Goal: Task Accomplishment & Management: Use online tool/utility

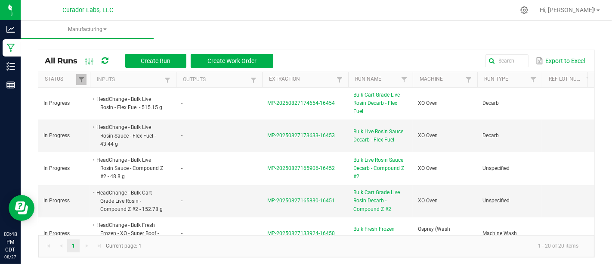
scroll to position [2, 0]
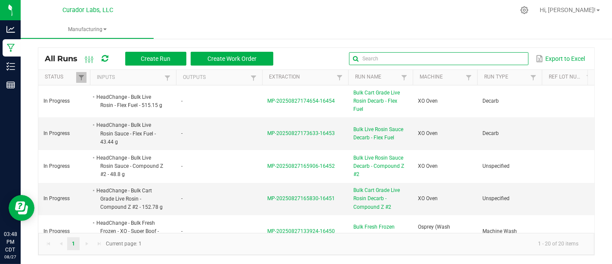
click at [504, 57] on input "text" at bounding box center [438, 58] width 179 height 13
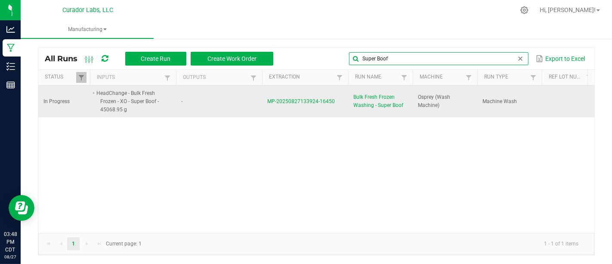
type input "Super Boof"
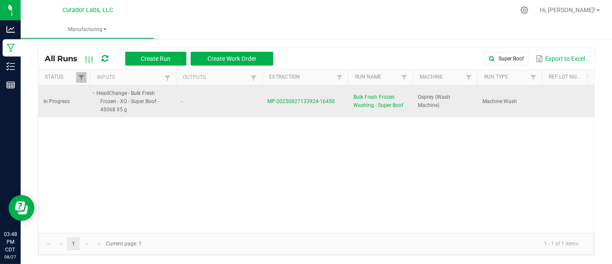
click at [385, 93] on span "Bulk Fresh Frozen Washing - Super Boof" at bounding box center [381, 101] width 54 height 16
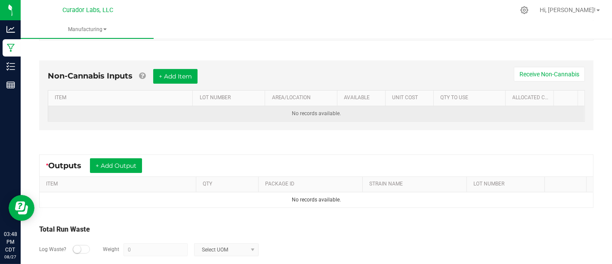
scroll to position [224, 0]
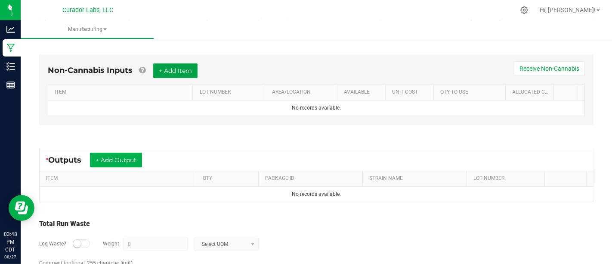
click at [192, 71] on button "+ Add Item" at bounding box center [175, 70] width 44 height 15
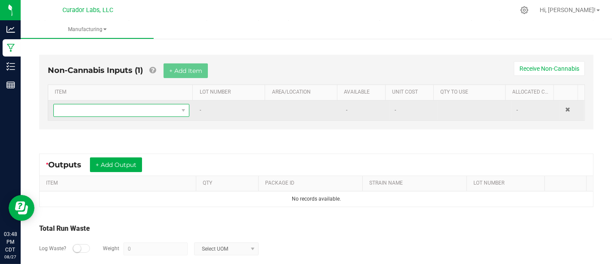
click at [172, 106] on span "NO DATA FOUND" at bounding box center [116, 110] width 124 height 12
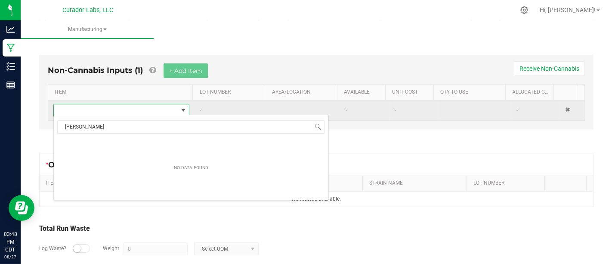
scroll to position [12, 130]
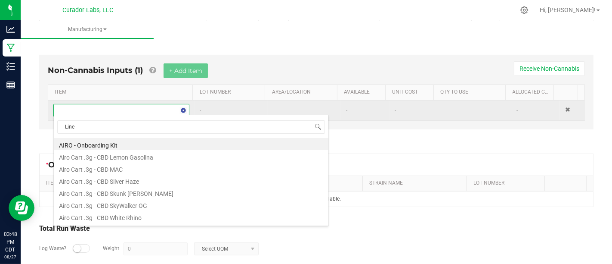
type input "Liner"
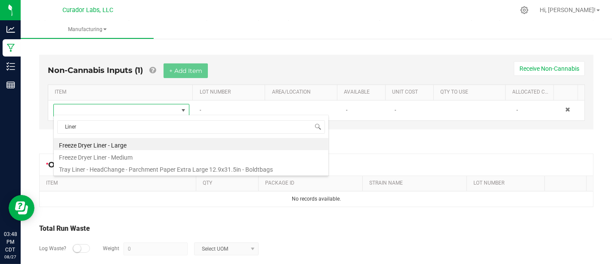
click at [199, 137] on div "Liner Freeze Dryer Liner - Large Freeze Dryer Liner - Medium Tray Liner - HeadC…" at bounding box center [191, 145] width 276 height 61
click at [199, 143] on li "Freeze Dryer Liner - Large" at bounding box center [191, 144] width 275 height 12
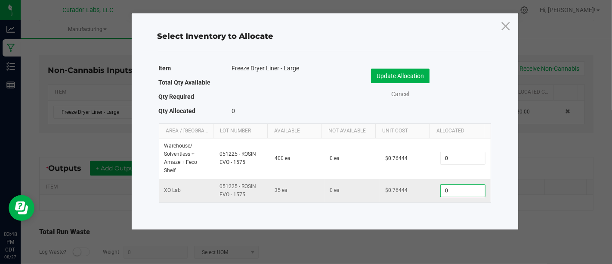
click at [460, 190] on input "0" at bounding box center [463, 190] width 44 height 12
type input "8"
click at [406, 74] on button "Update Allocation" at bounding box center [400, 75] width 59 height 15
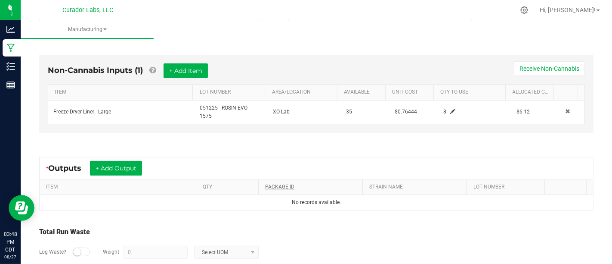
scroll to position [267, 0]
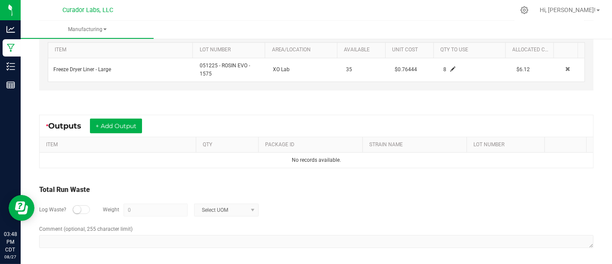
click at [117, 116] on div "* Outputs + Add Output" at bounding box center [317, 126] width 554 height 22
click at [123, 125] on button "+ Add Output" at bounding box center [116, 125] width 52 height 15
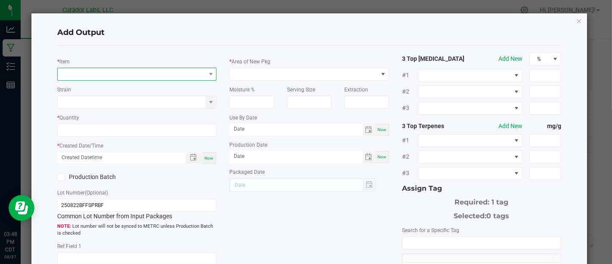
click at [161, 73] on span "NO DATA FOUND" at bounding box center [132, 74] width 148 height 12
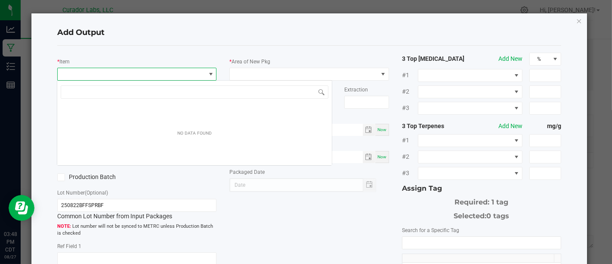
scroll to position [12, 157]
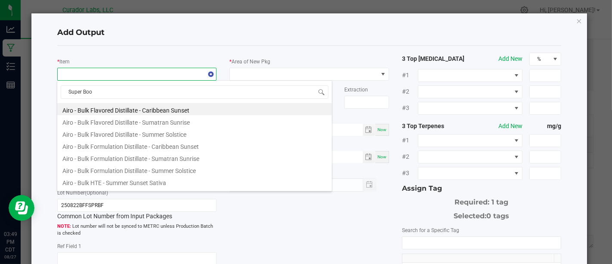
type input "Super Boof"
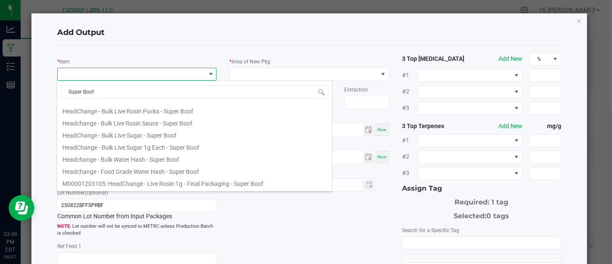
scroll to position [302, 0]
click at [236, 157] on li "Headchange - Bulk Water Hash - Super Boof" at bounding box center [194, 156] width 275 height 12
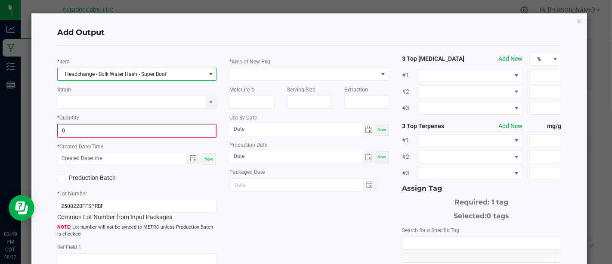
click at [173, 129] on input "0" at bounding box center [137, 130] width 158 height 12
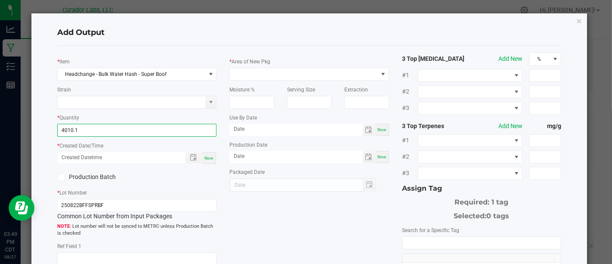
type input "4010.1000 g"
click at [209, 162] on div "Now" at bounding box center [209, 158] width 14 height 12
type input "[DATE] 3:49 PM"
type input "[DATE]"
click at [90, 177] on label "Production Batch" at bounding box center [93, 176] width 73 height 9
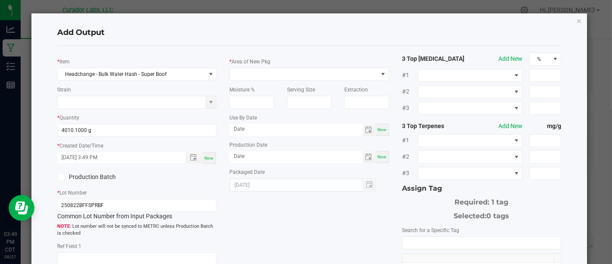
click at [0, 0] on input "Production Batch" at bounding box center [0, 0] width 0 height 0
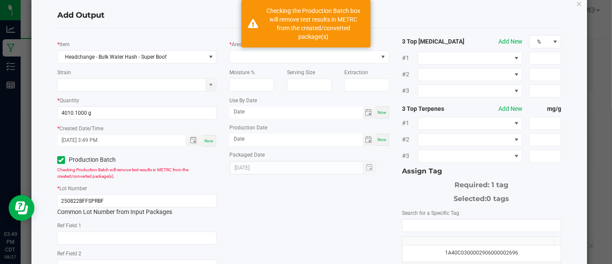
scroll to position [0, 0]
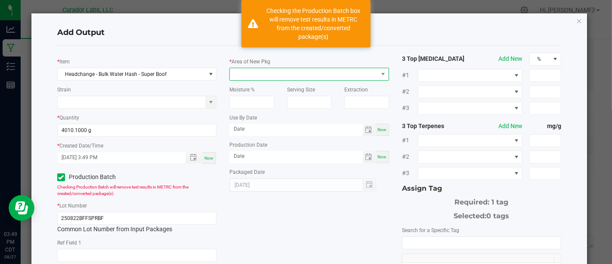
click at [254, 77] on span at bounding box center [304, 74] width 148 height 12
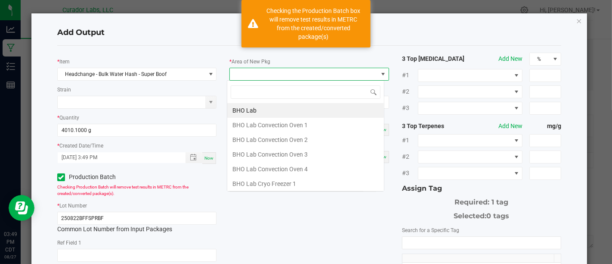
scroll to position [12, 157]
type input "Xo"
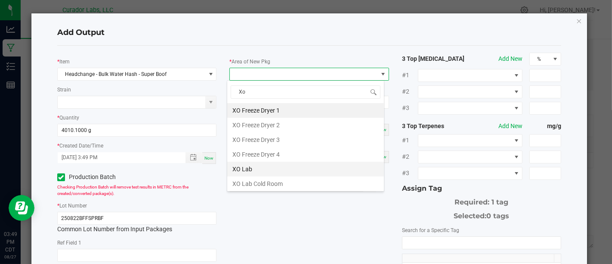
click at [270, 168] on li "XO Lab" at bounding box center [305, 168] width 157 height 15
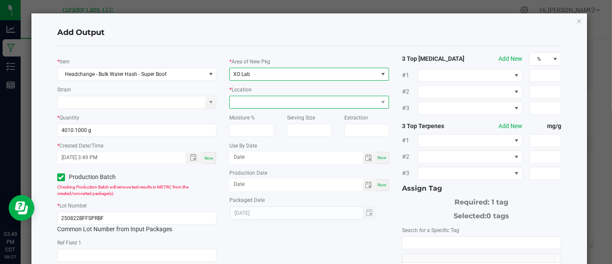
click at [314, 103] on span at bounding box center [304, 102] width 148 height 12
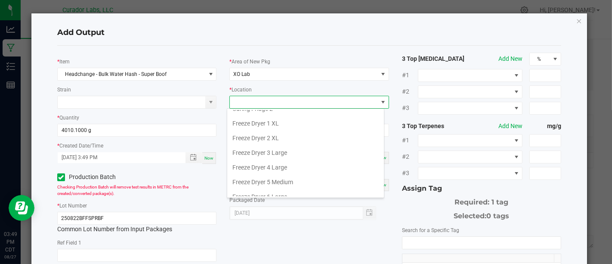
scroll to position [42, 0]
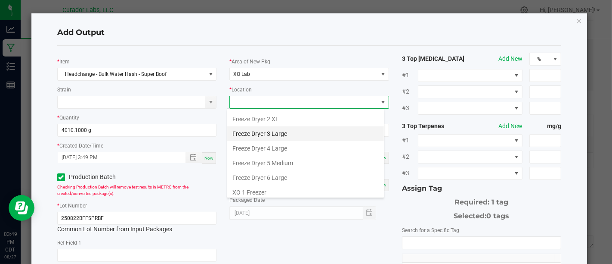
click at [316, 131] on li "Freeze Dryer 3 Large" at bounding box center [305, 133] width 157 height 15
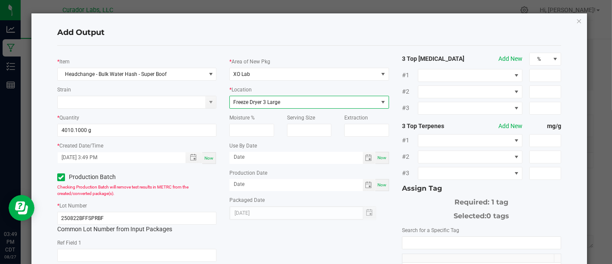
click at [378, 155] on span "Now" at bounding box center [382, 157] width 9 height 5
click at [332, 155] on input "[DATE]" at bounding box center [296, 157] width 133 height 11
type input "[DATE]"
click at [381, 188] on div "Now" at bounding box center [382, 185] width 14 height 12
type input "[DATE]"
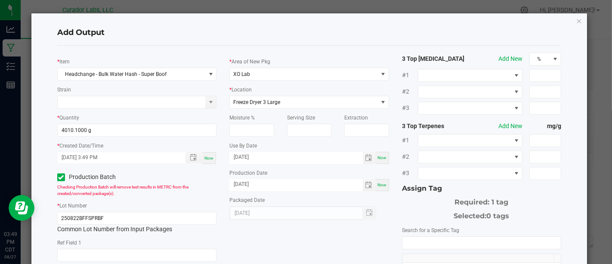
click at [423, 236] on input "NO DATA FOUND" at bounding box center [482, 242] width 158 height 12
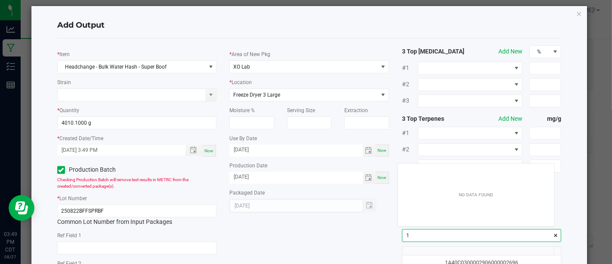
scroll to position [12, 156]
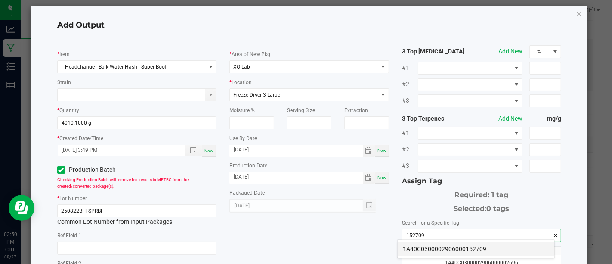
click at [425, 244] on li "1A40C0300002906000152709" at bounding box center [476, 248] width 157 height 15
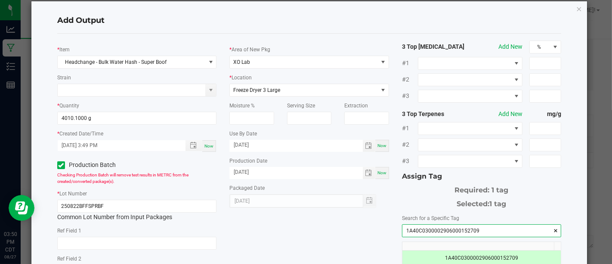
scroll to position [145, 0]
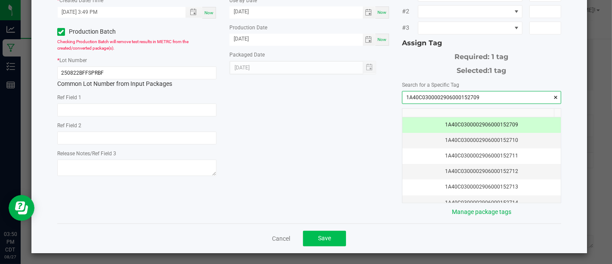
type input "1A40C0300002906000152709"
click at [332, 237] on button "Save" at bounding box center [324, 238] width 43 height 16
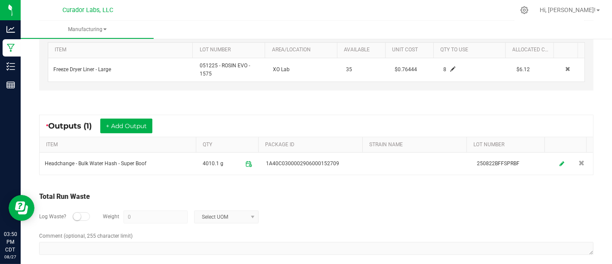
click at [77, 213] on small at bounding box center [77, 216] width 8 height 8
click at [158, 217] on input "0" at bounding box center [155, 217] width 63 height 12
click at [217, 205] on div "Log Waste? Weight 45068.95 Select UOM" at bounding box center [316, 217] width 555 height 30
click at [221, 214] on span "Select UOM" at bounding box center [221, 217] width 53 height 12
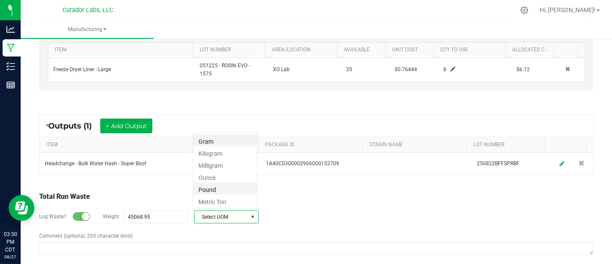
scroll to position [12, 65]
click at [231, 139] on li "Gram" at bounding box center [225, 140] width 64 height 12
type input "45068.95 g"
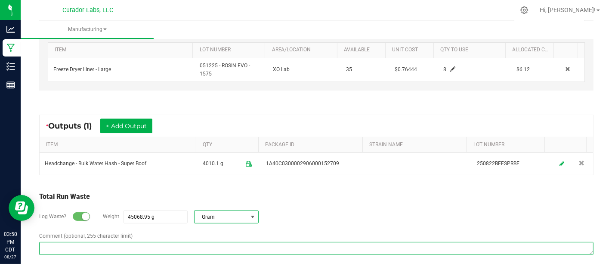
click at [267, 242] on textarea "Comment (optional, 255 character limit)" at bounding box center [316, 248] width 555 height 13
paste textarea "HeadChange - Bulk Food Grade Live Rosin - Compound Z #2"
type textarea "H"
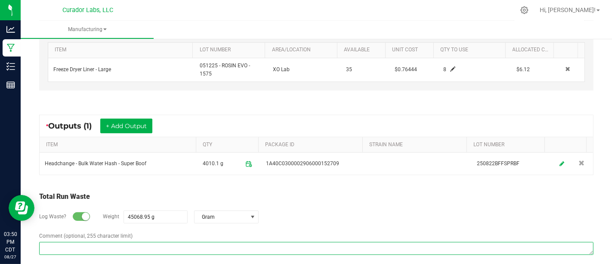
paste textarea "Material was washed in water, discarded and mixed with mulch."
type textarea "Material was washed in water, discarded and mixed with mulch."
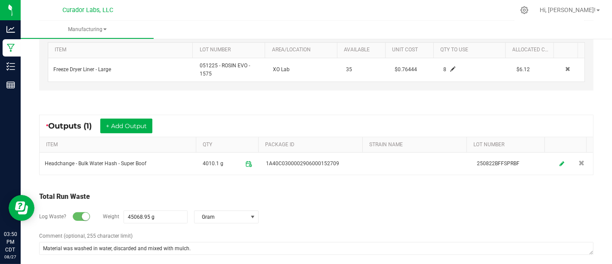
click at [355, 198] on div "Total Run Waste" at bounding box center [316, 196] width 555 height 10
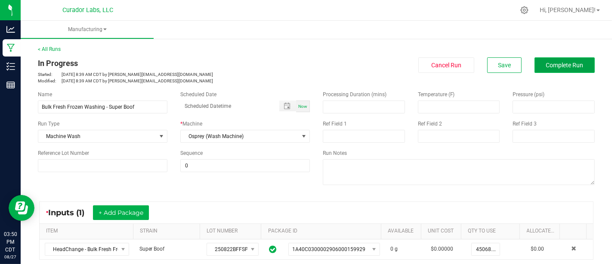
click at [558, 65] on span "Complete Run" at bounding box center [564, 65] width 37 height 7
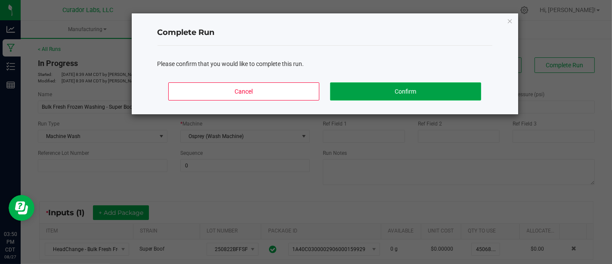
click at [392, 94] on button "Confirm" at bounding box center [405, 91] width 151 height 18
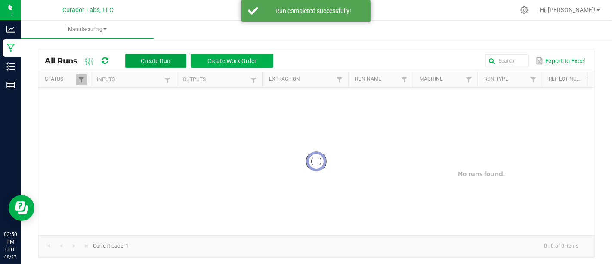
click at [169, 63] on span "Create Run" at bounding box center [156, 60] width 30 height 7
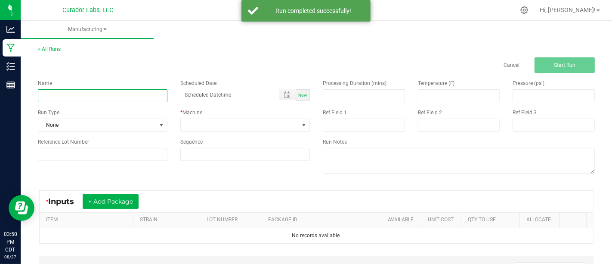
click at [162, 101] on input at bounding box center [103, 95] width 130 height 13
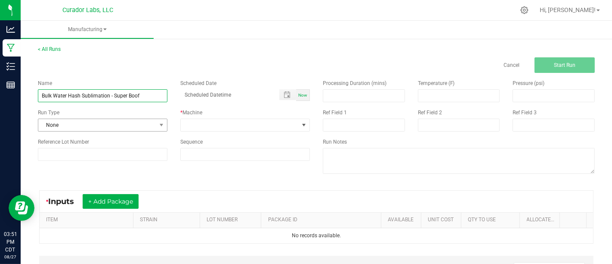
type input "Bulk Water Hash Sublimation - Super Boof"
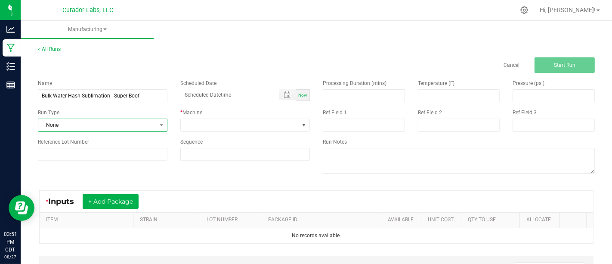
click at [146, 125] on span "None" at bounding box center [97, 125] width 118 height 12
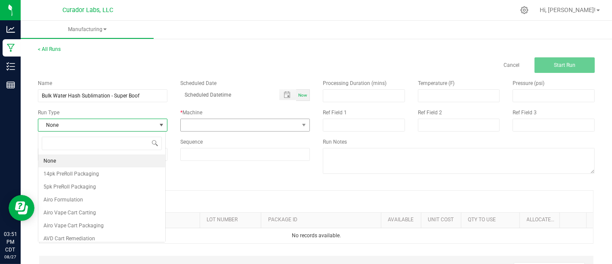
scroll to position [12, 127]
type input "H"
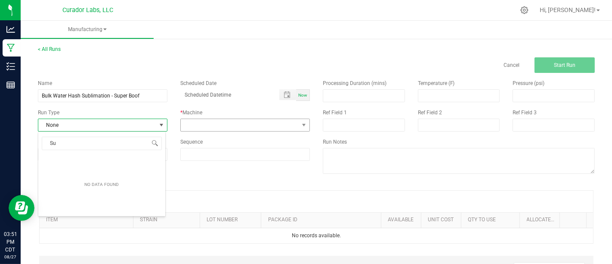
type input "Sub"
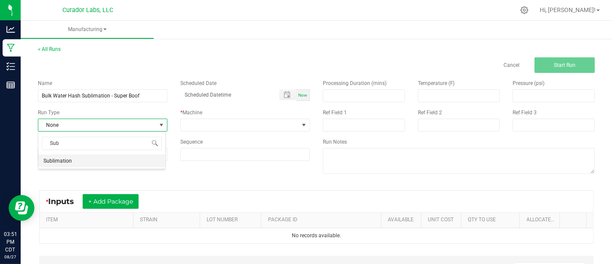
click at [122, 164] on li "Sublimation" at bounding box center [101, 160] width 127 height 13
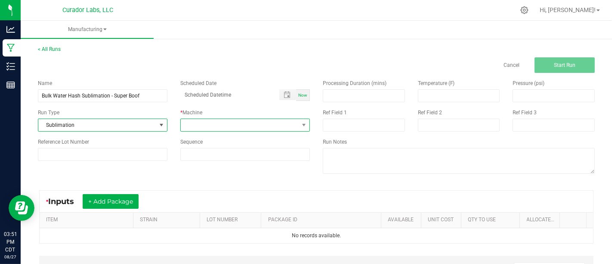
click at [232, 128] on span at bounding box center [240, 125] width 118 height 12
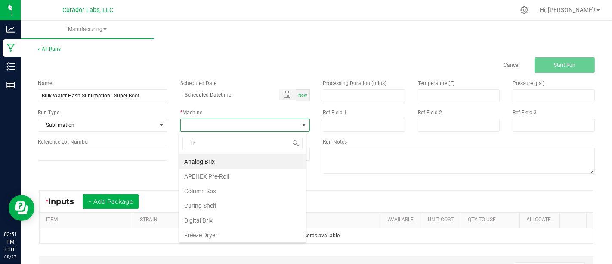
type input "Fre"
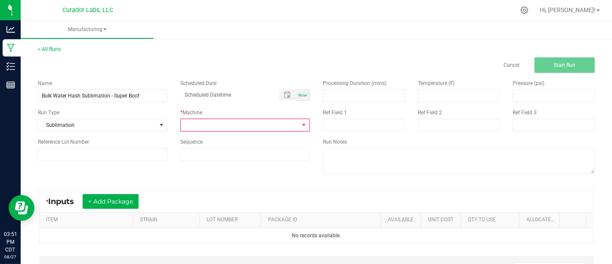
click at [308, 152] on div "Sequence" at bounding box center [245, 149] width 143 height 23
click at [293, 125] on span at bounding box center [240, 125] width 118 height 12
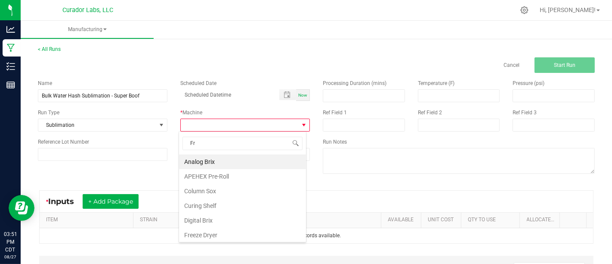
type input "Fre"
click at [276, 161] on li "Freeze Dryer" at bounding box center [242, 161] width 127 height 15
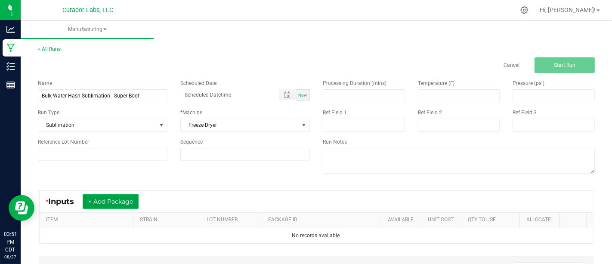
click at [128, 199] on button "+ Add Package" at bounding box center [111, 201] width 56 height 15
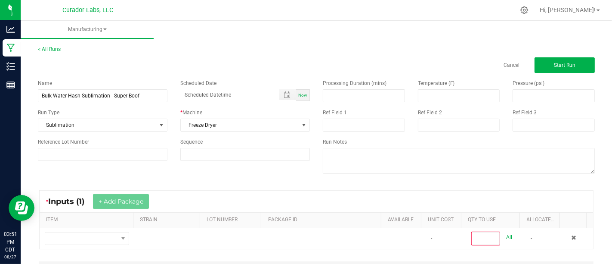
click at [121, 226] on th "ITEM" at bounding box center [86, 220] width 93 height 16
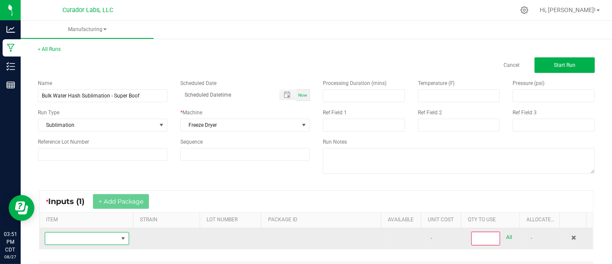
click at [120, 239] on span "NO DATA FOUND" at bounding box center [123, 238] width 7 height 7
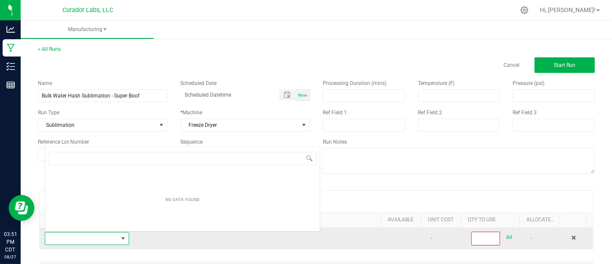
scroll to position [12, 81]
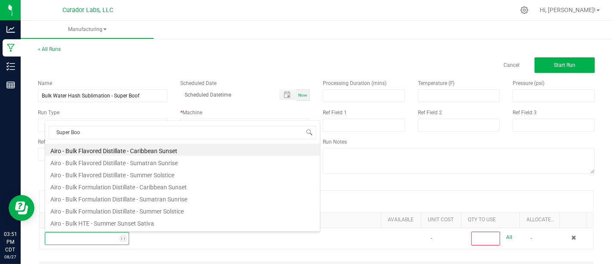
type input "Super Boof"
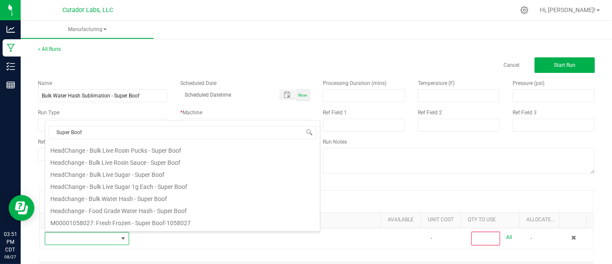
scroll to position [311, 0]
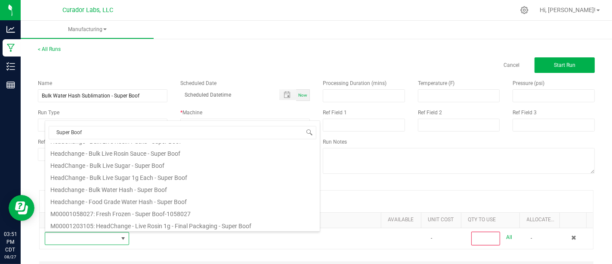
click at [257, 189] on li "Headchange - Bulk Water Hash - Super Boof" at bounding box center [182, 188] width 275 height 12
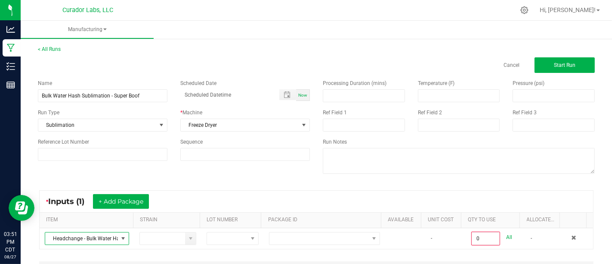
click at [286, 249] on div "* Inputs (1) + Add Package ITEM STRAIN LOT NUMBER PACKAGE ID AVAILABLE Unit Cos…" at bounding box center [316, 219] width 570 height 74
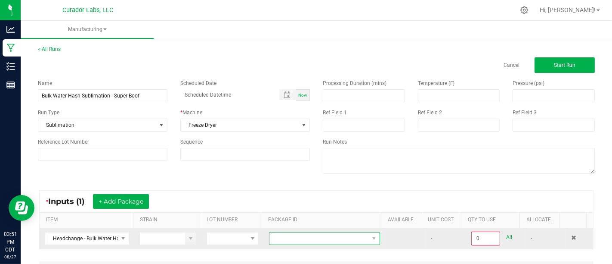
click at [295, 237] on span at bounding box center [319, 238] width 99 height 12
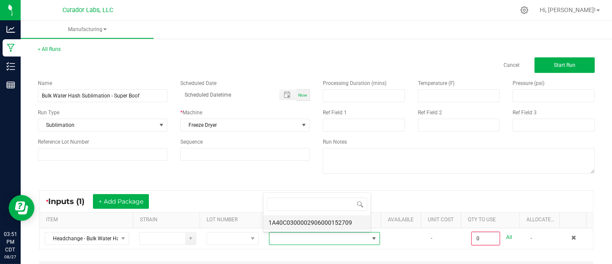
scroll to position [12, 106]
click at [307, 218] on li "1A40C0300002906000152709" at bounding box center [317, 222] width 107 height 15
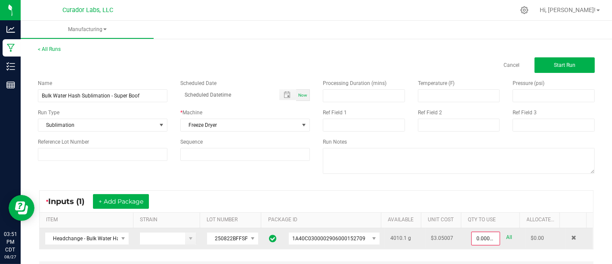
click at [506, 234] on link "All" at bounding box center [509, 237] width 6 height 12
type input "4010.1000 g"
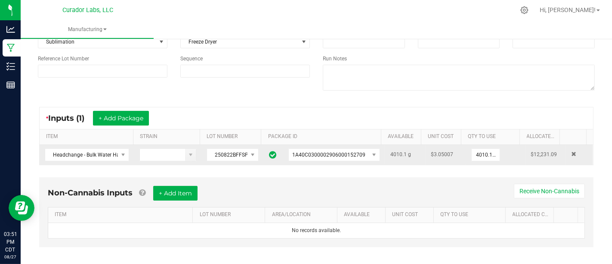
scroll to position [0, 0]
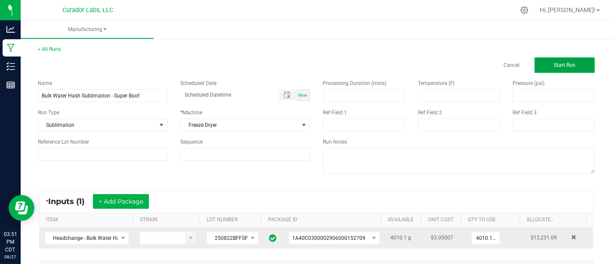
click at [541, 63] on button "Start Run" at bounding box center [565, 65] width 60 height 16
